Goal: Task Accomplishment & Management: Manage account settings

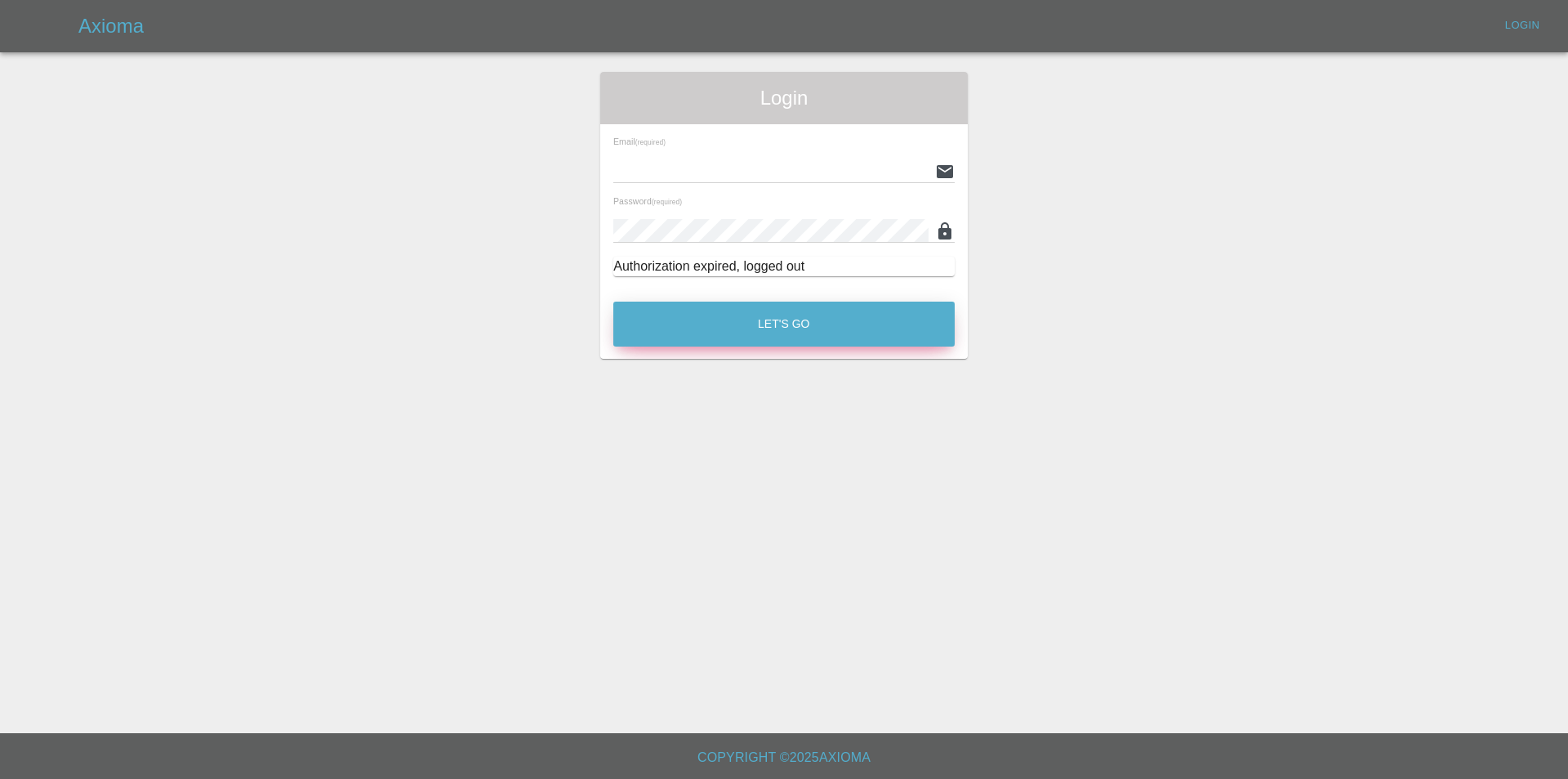
type input "[EMAIL_ADDRESS][DOMAIN_NAME]"
click at [909, 325] on button "Let's Go" at bounding box center [784, 324] width 342 height 45
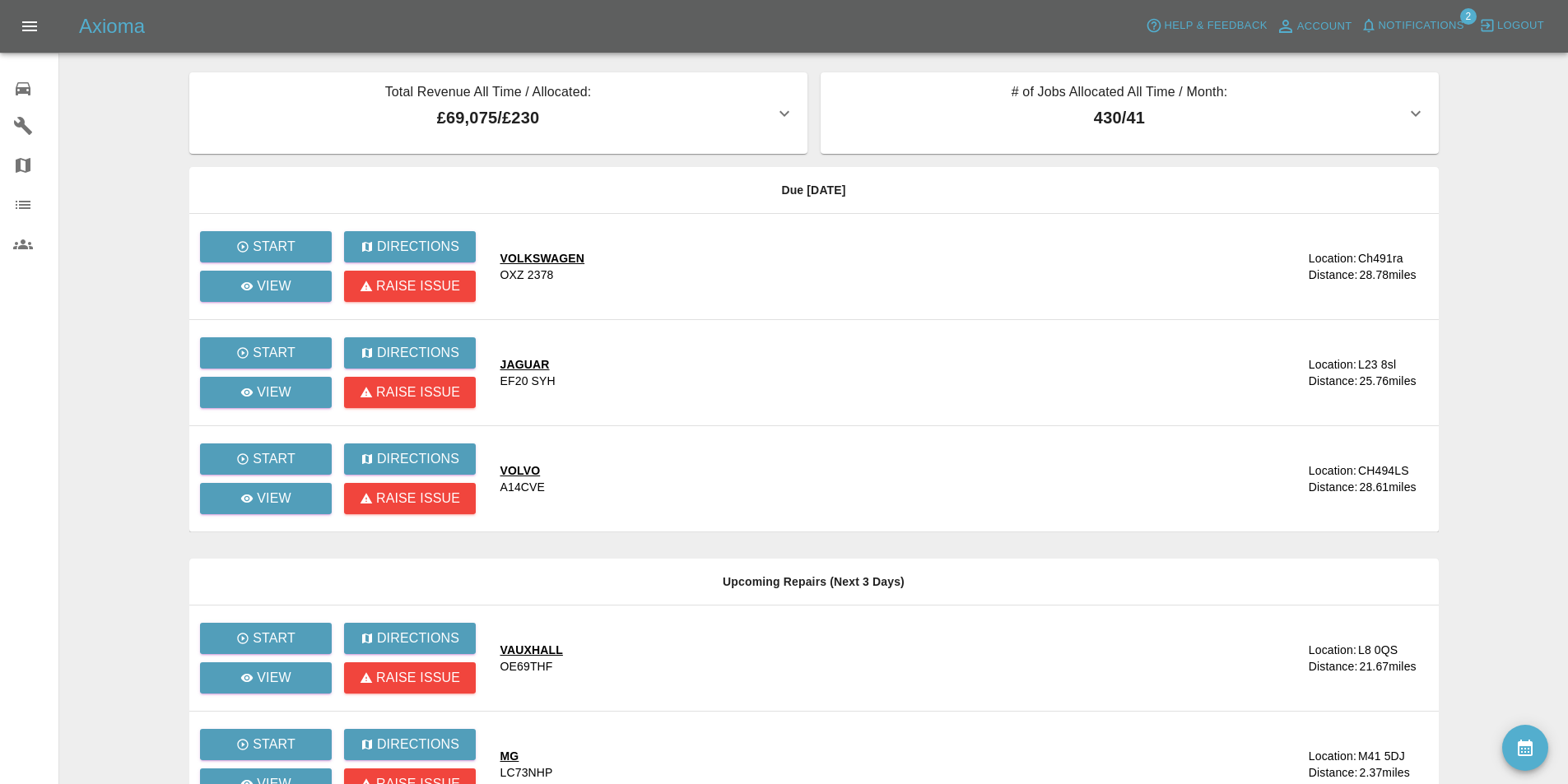
click at [102, 126] on main "Total Revenue All Time / Allocated: £69,075 / £230 Sprayway Smart Repairs NW : …" at bounding box center [784, 554] width 1568 height 1109
click at [1388, 22] on span "Notifications" at bounding box center [1421, 25] width 85 height 19
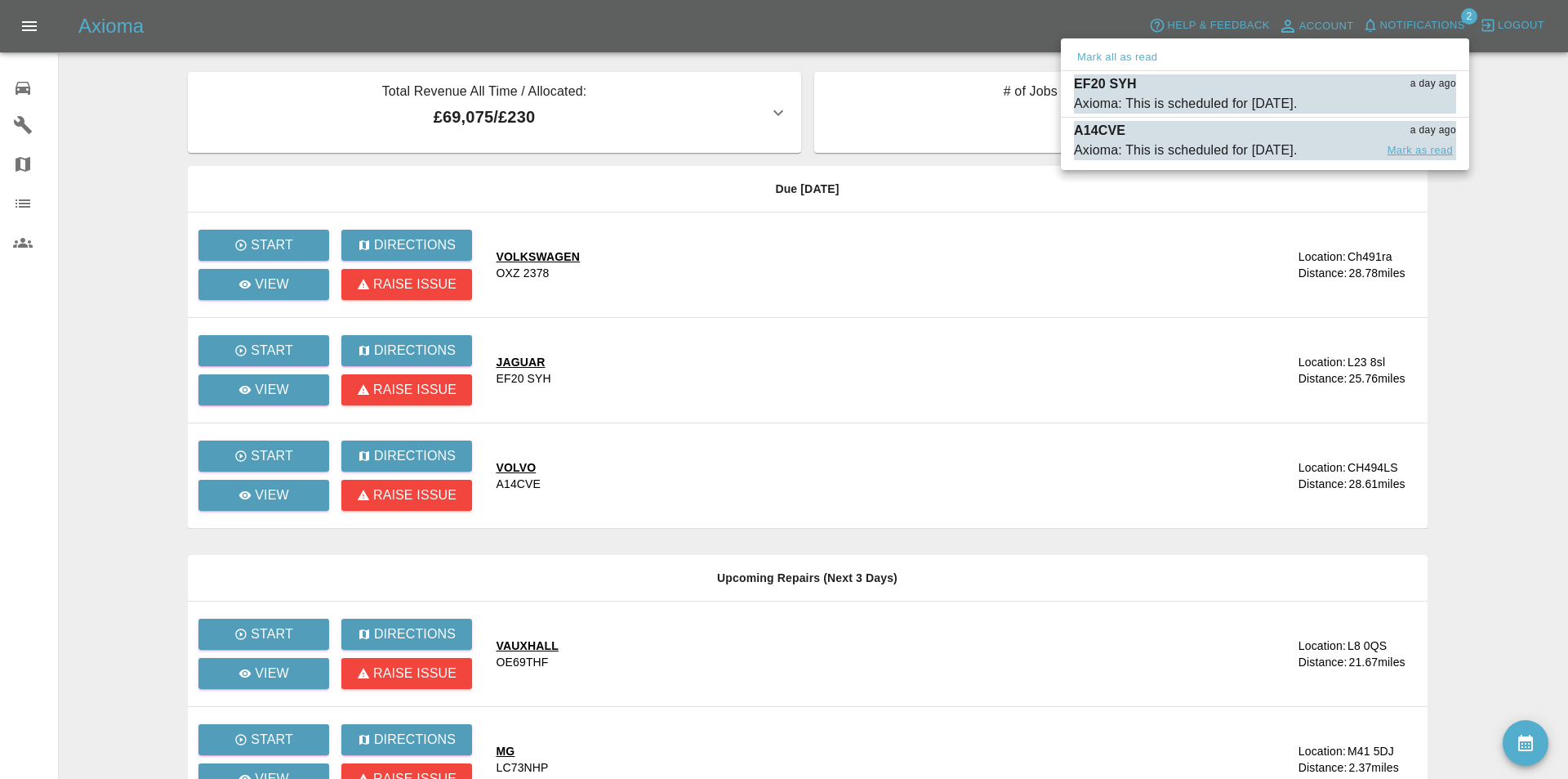
click at [1424, 149] on button "Mark as read" at bounding box center [1420, 150] width 72 height 19
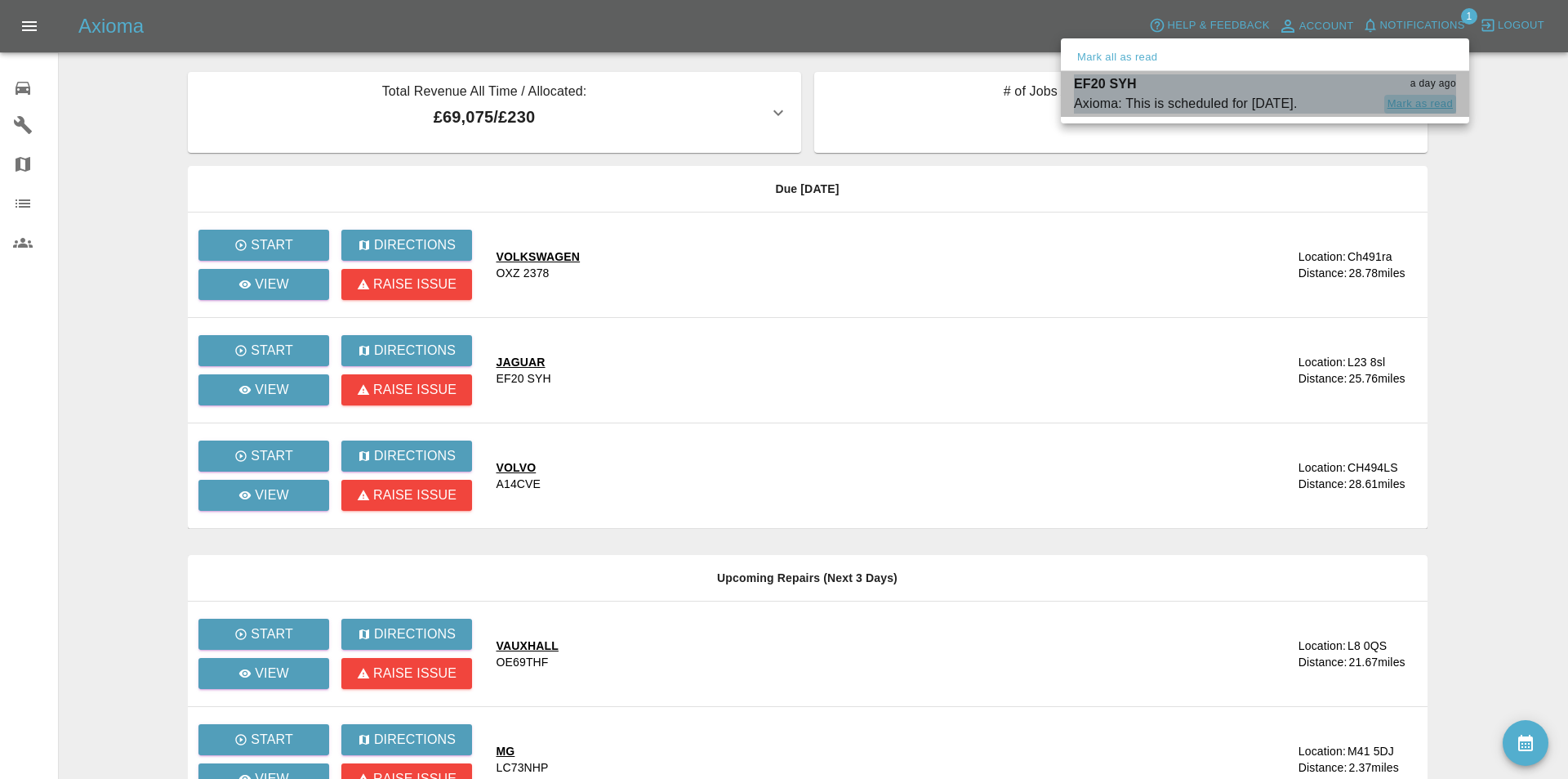
click at [1408, 103] on button "Mark as read" at bounding box center [1420, 104] width 72 height 19
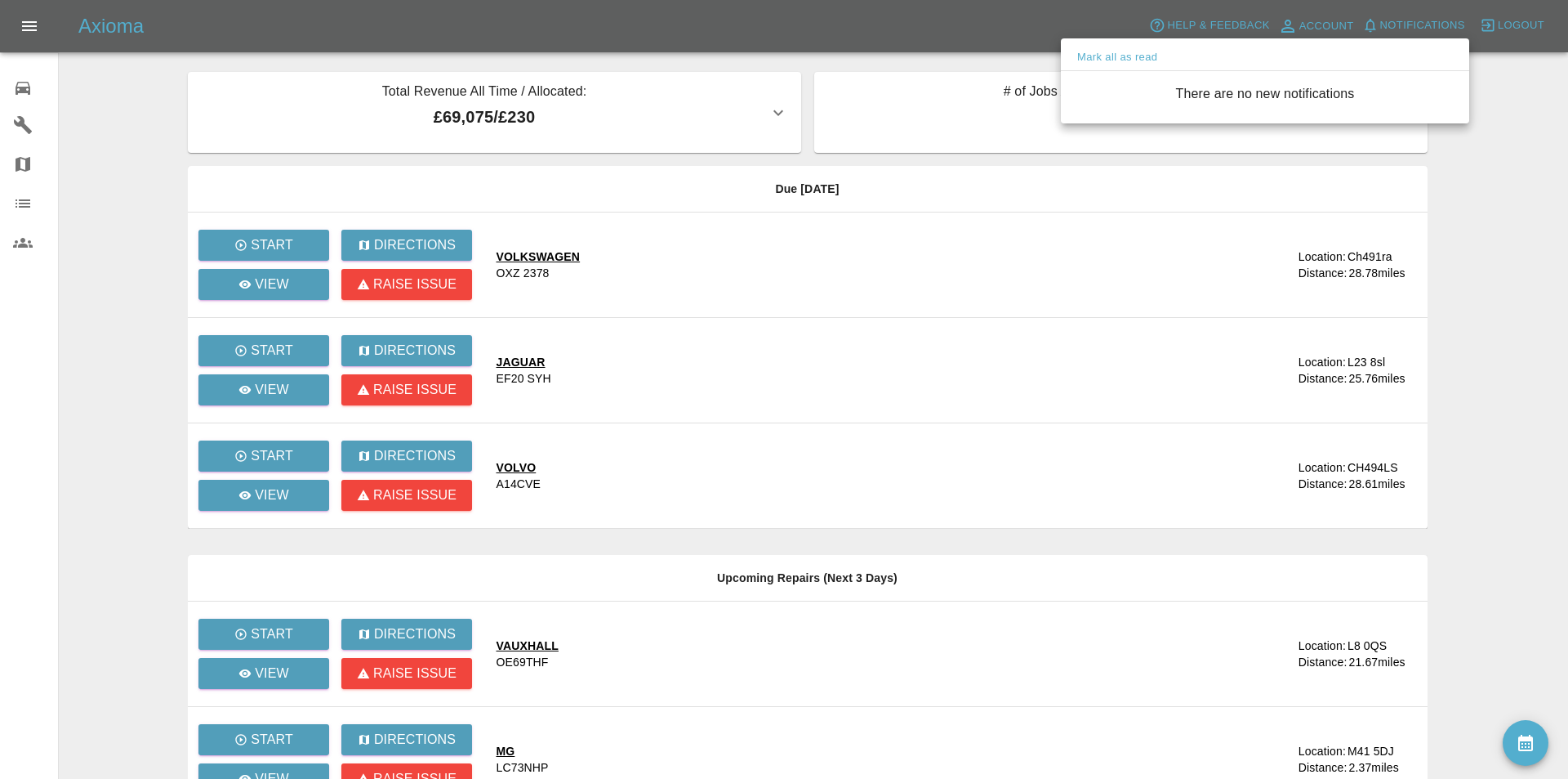
click at [1453, 153] on div at bounding box center [784, 389] width 1568 height 779
